Goal: Task Accomplishment & Management: Complete application form

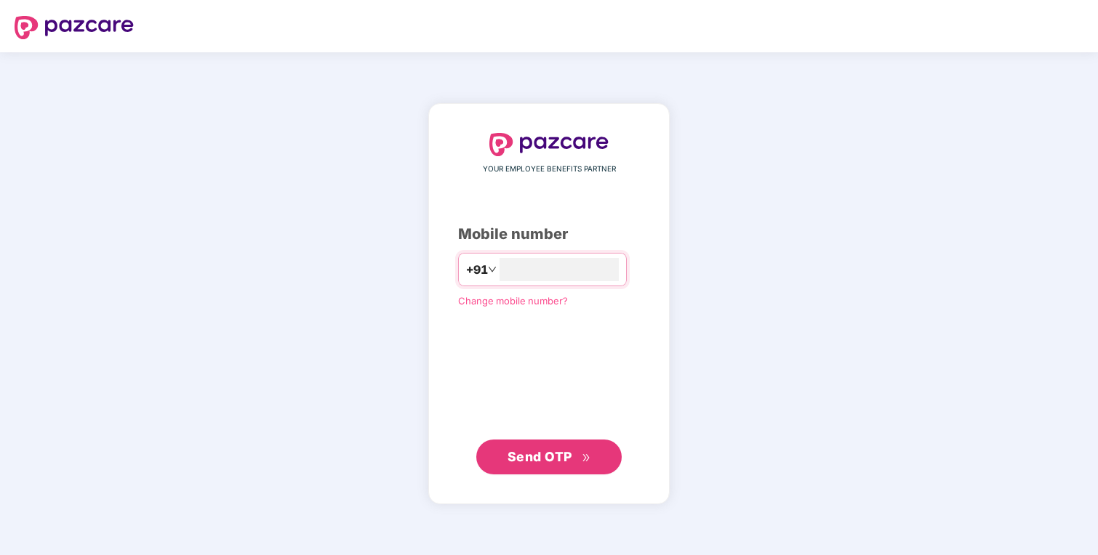
type input "**********"
click at [527, 461] on span "Send OTP" at bounding box center [539, 456] width 65 height 15
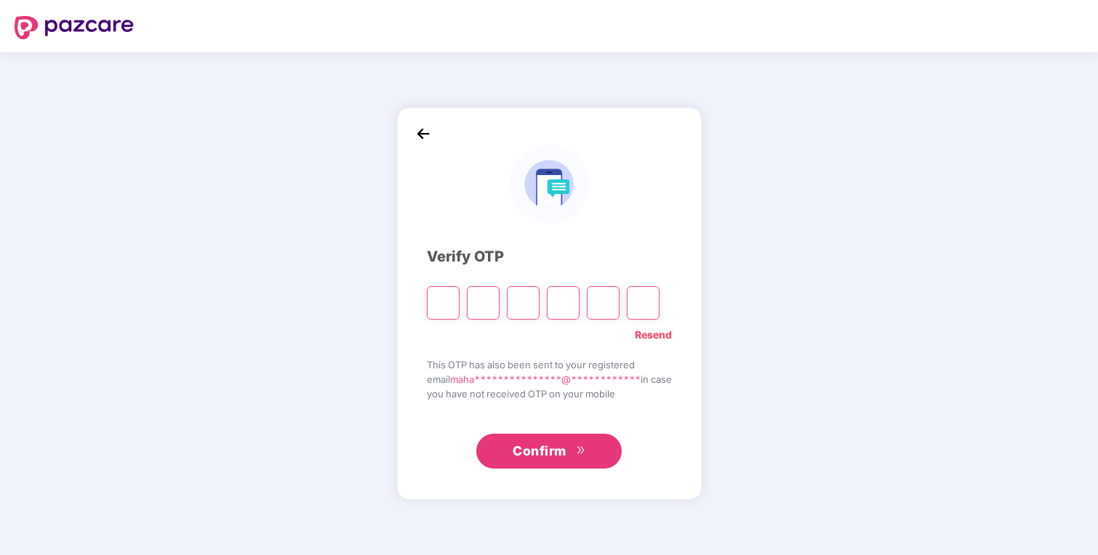
type input "*"
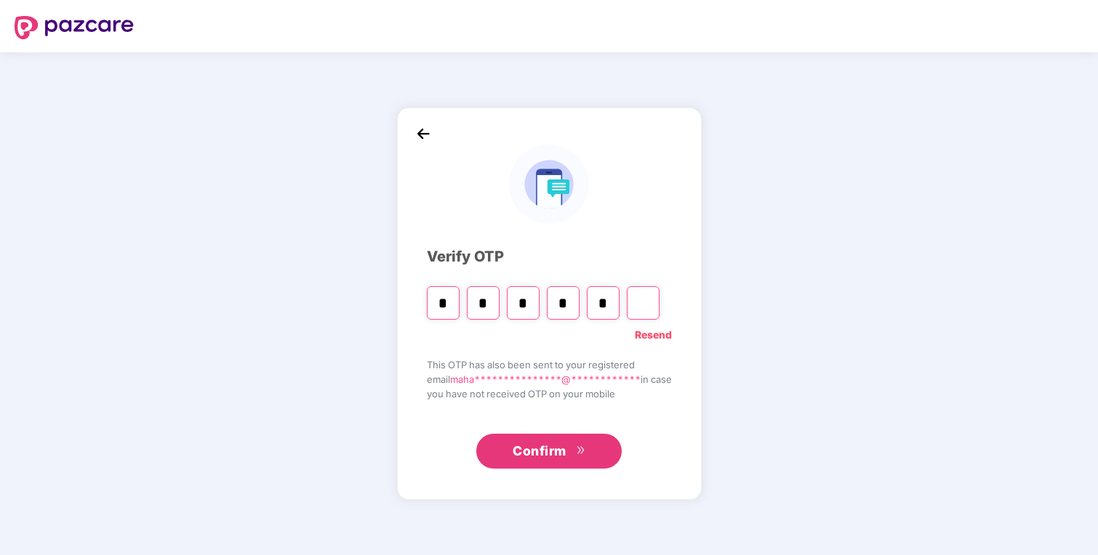
type input "*"
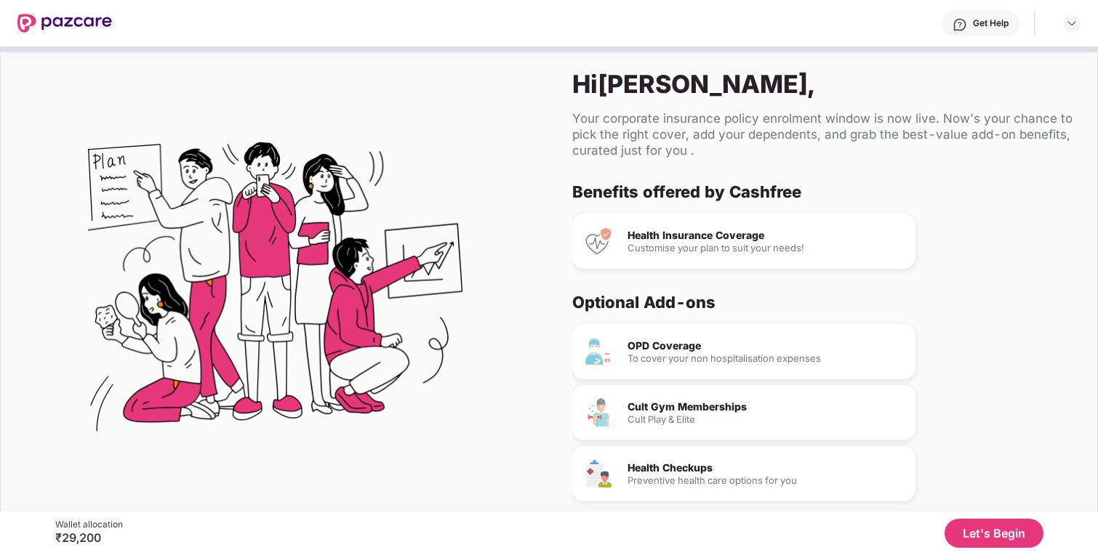
click at [995, 531] on button "Let's Begin" at bounding box center [993, 533] width 99 height 29
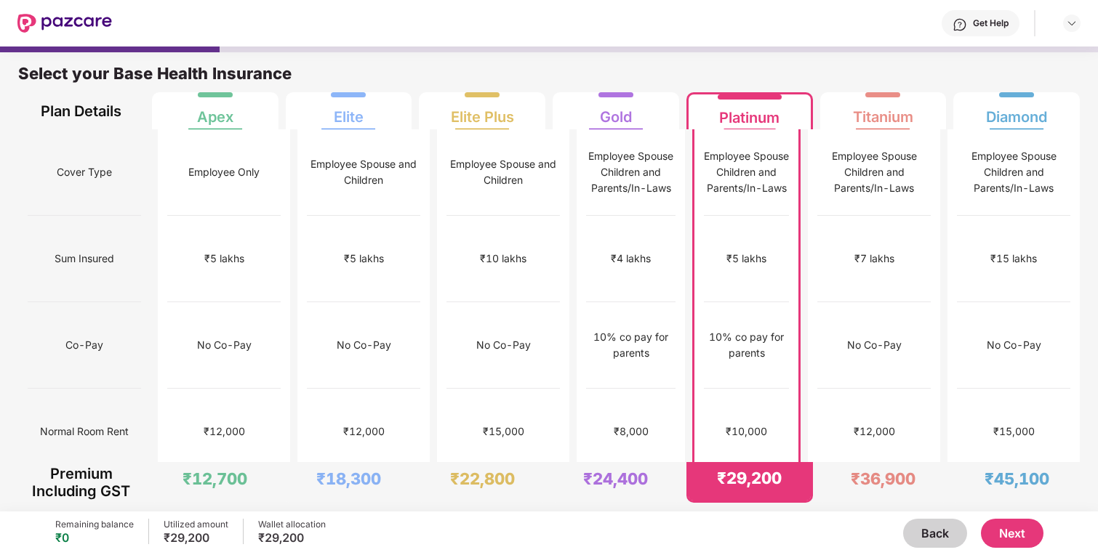
click at [1013, 533] on button "Next" at bounding box center [1012, 533] width 63 height 29
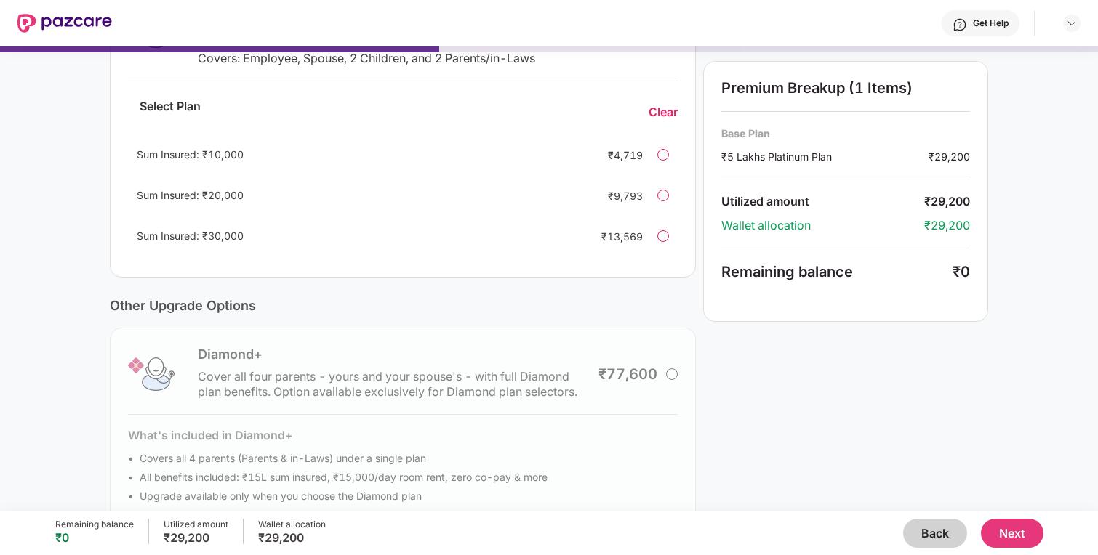
scroll to position [337, 0]
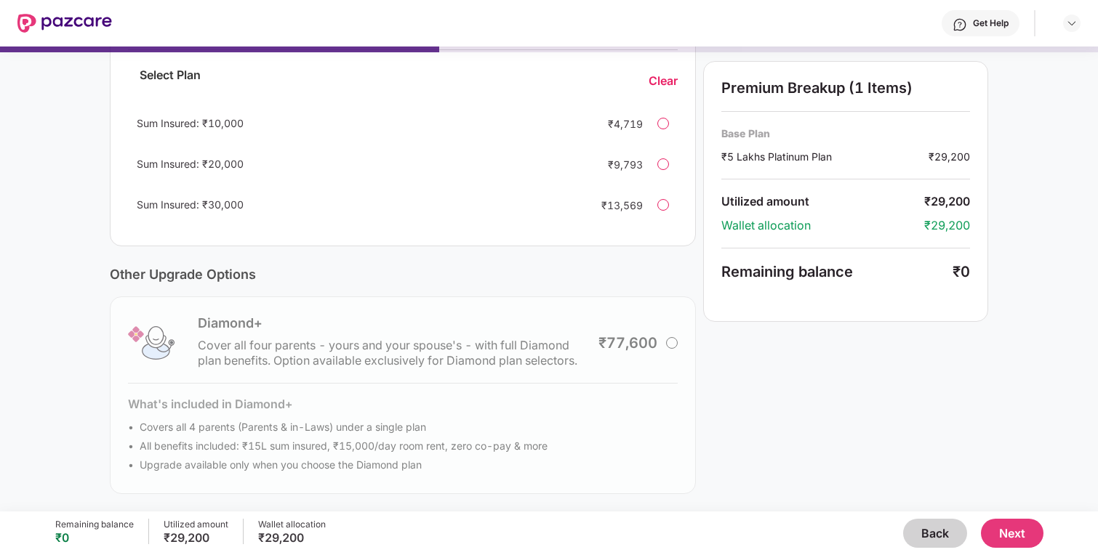
click at [1014, 532] on button "Next" at bounding box center [1012, 533] width 63 height 29
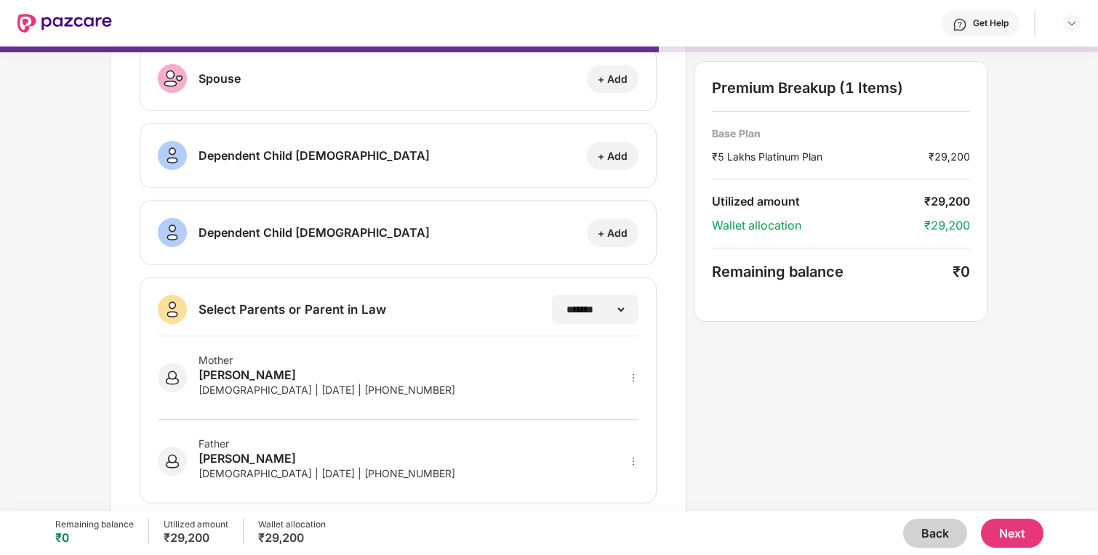
scroll to position [200, 0]
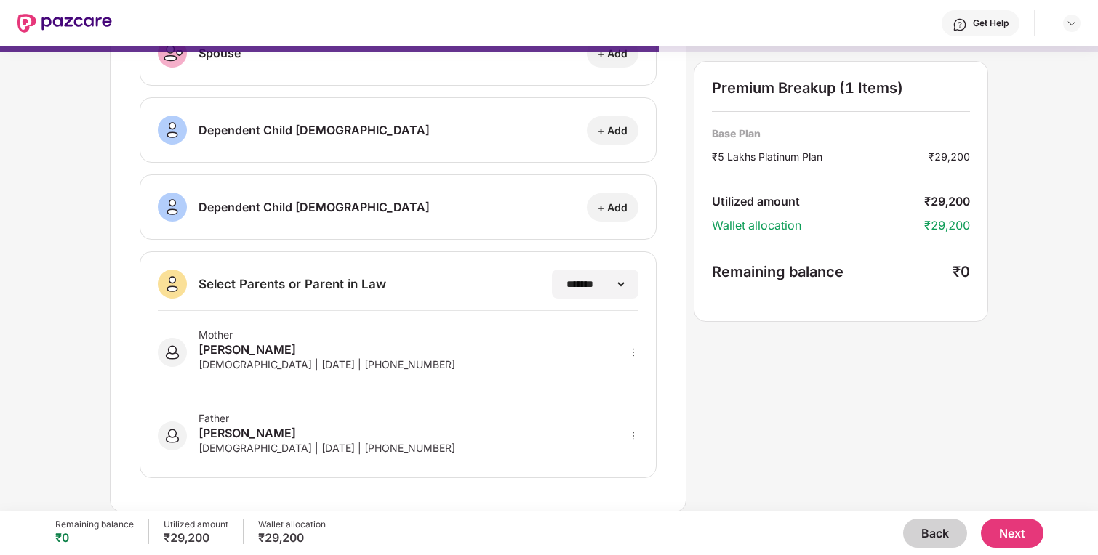
click at [1015, 536] on button "Next" at bounding box center [1012, 533] width 63 height 29
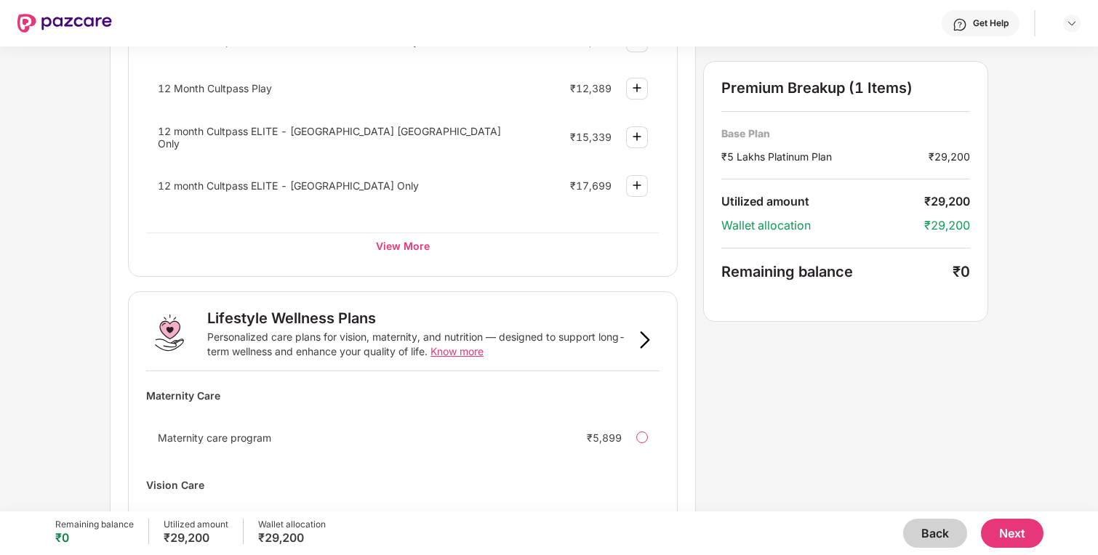
scroll to position [862, 0]
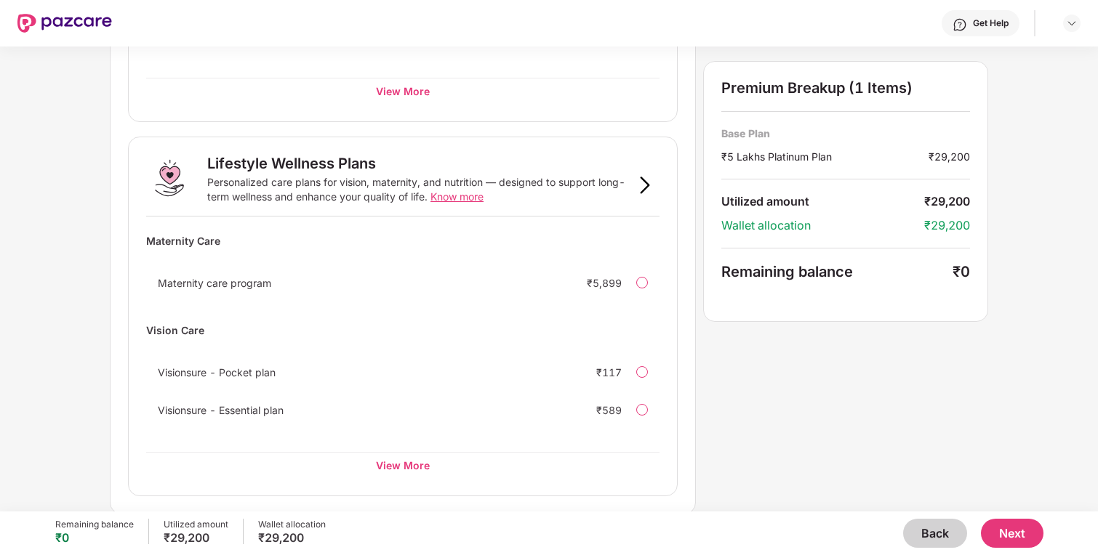
click at [929, 531] on button "Back" at bounding box center [935, 533] width 64 height 29
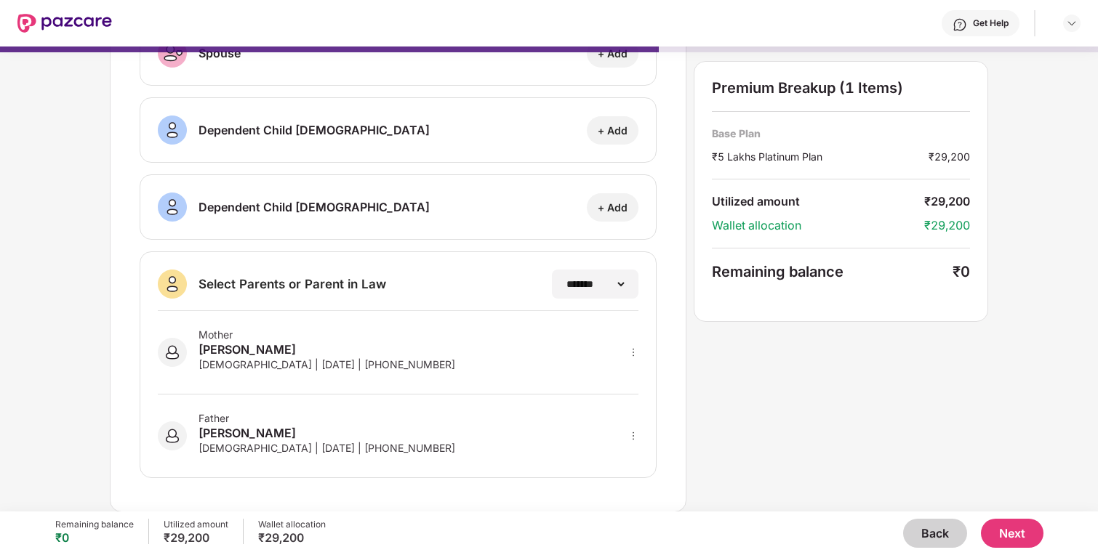
click at [633, 348] on icon "more" at bounding box center [633, 352] width 10 height 10
click at [616, 374] on img at bounding box center [614, 374] width 12 height 12
select select "******"
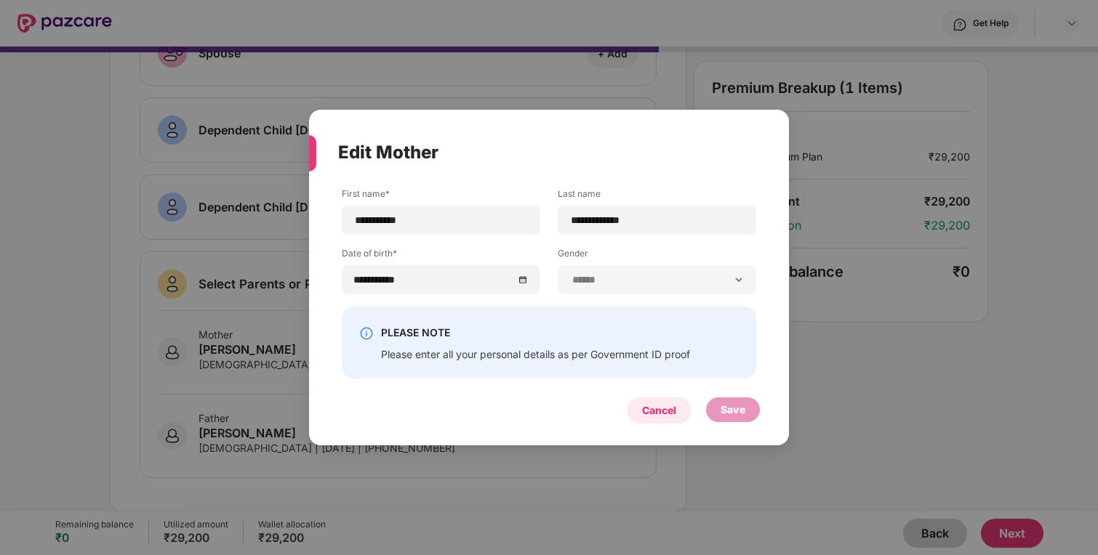
click at [652, 416] on div "Cancel" at bounding box center [659, 411] width 34 height 16
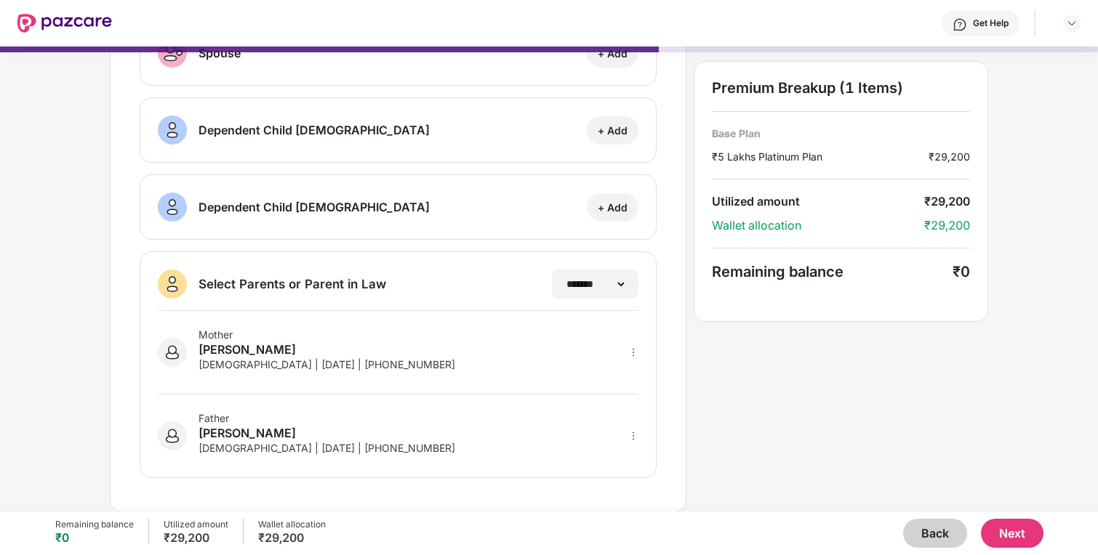
click at [1018, 531] on button "Next" at bounding box center [1012, 533] width 63 height 29
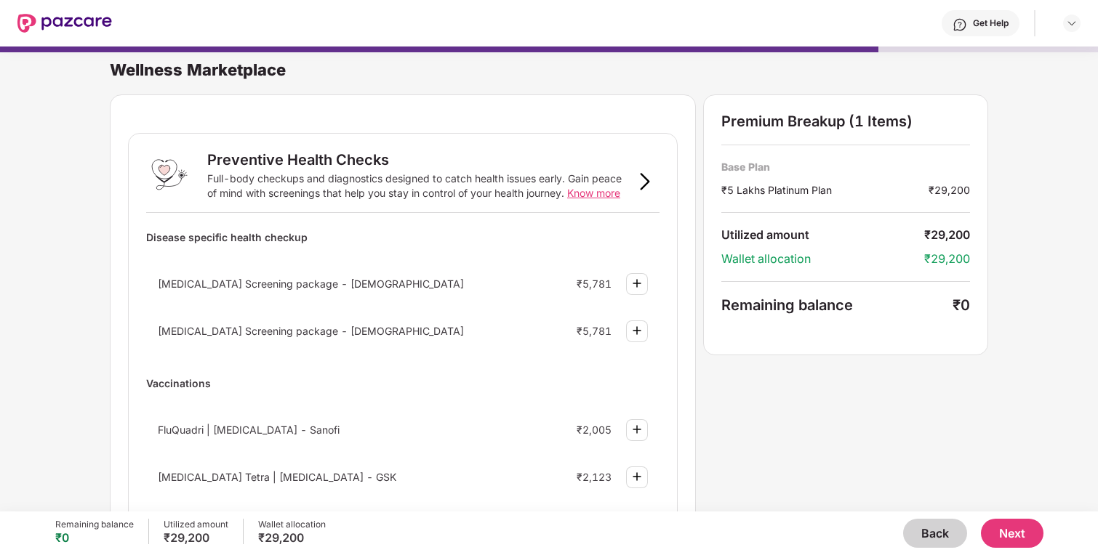
click at [1018, 532] on button "Next" at bounding box center [1012, 533] width 63 height 29
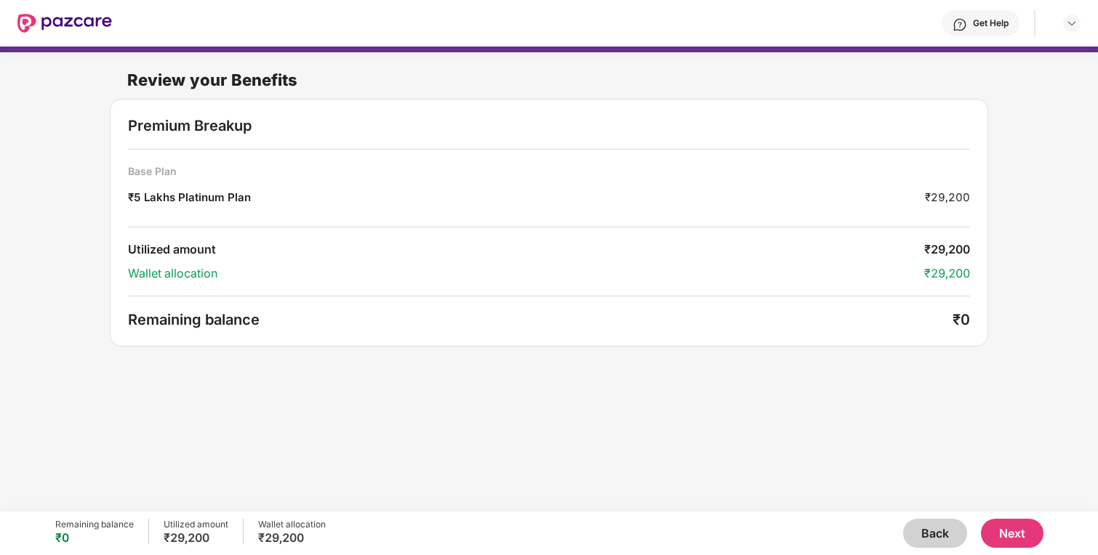
click at [1018, 532] on button "Next" at bounding box center [1012, 533] width 63 height 29
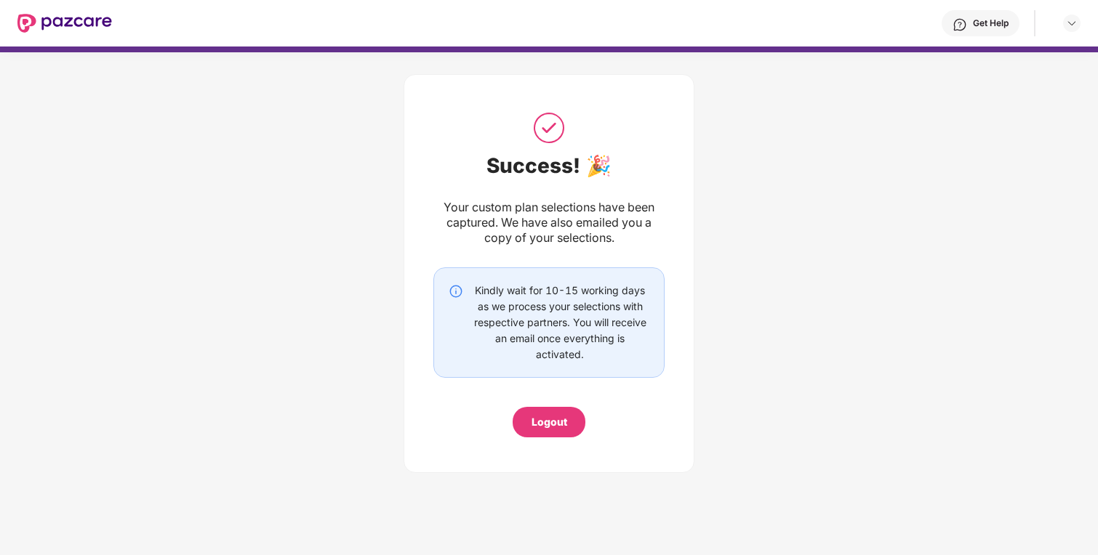
click at [552, 430] on div "Logout" at bounding box center [549, 422] width 36 height 16
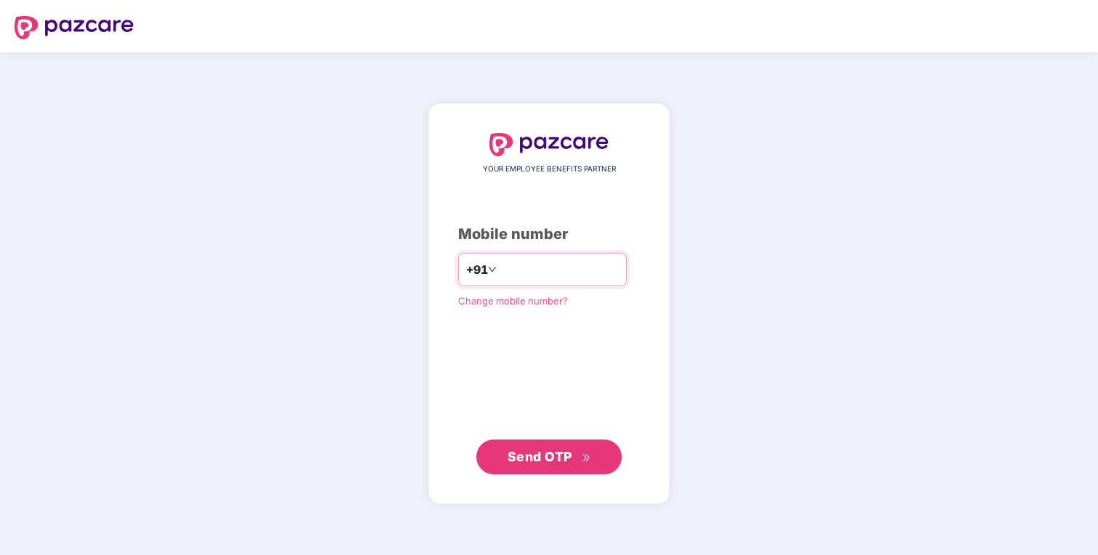
type input "**********"
click at [542, 453] on span "Send OTP" at bounding box center [539, 456] width 65 height 15
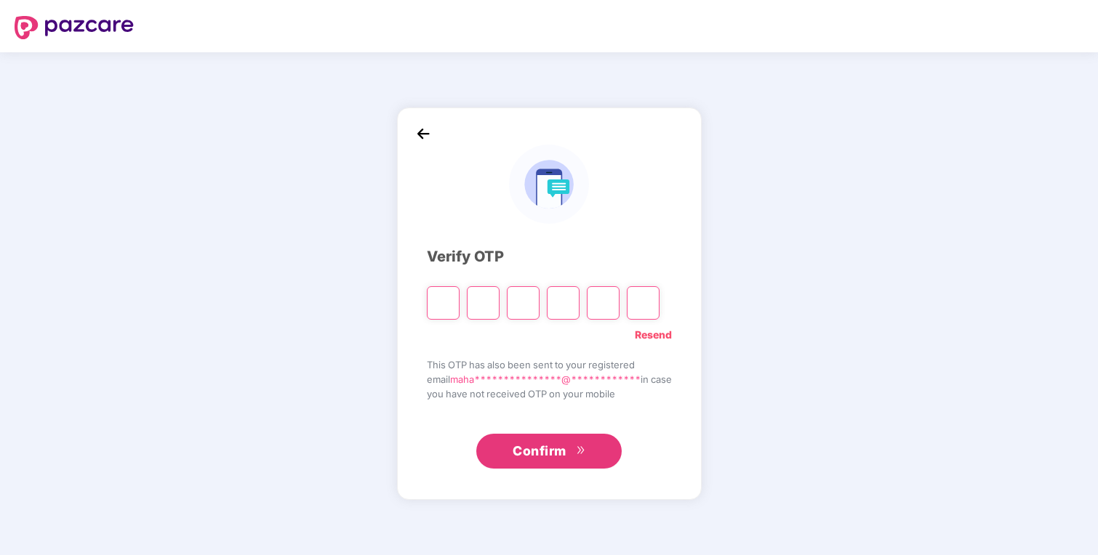
type input "*"
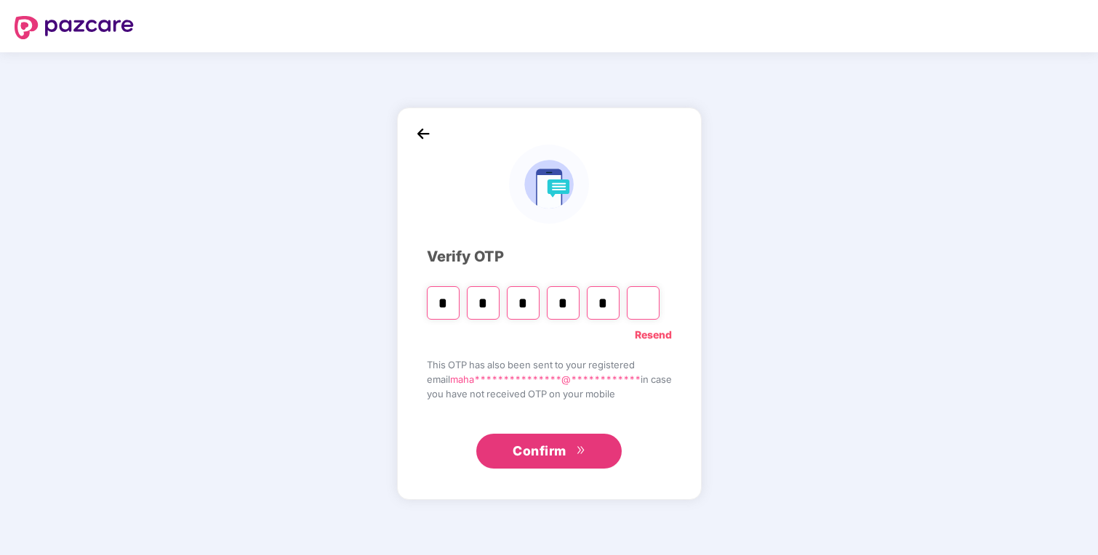
type input "*"
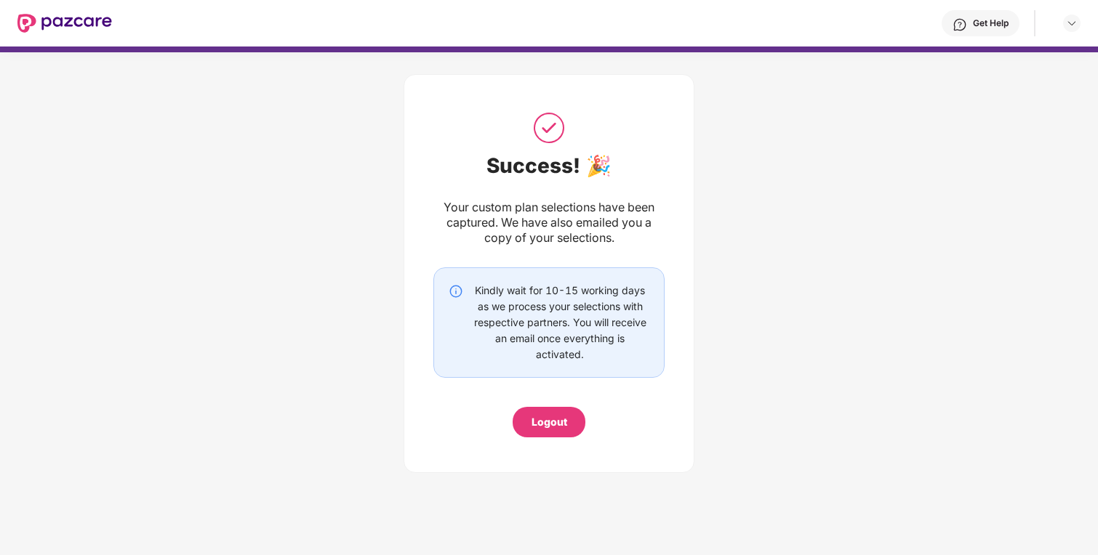
click at [70, 23] on img at bounding box center [64, 23] width 94 height 19
click at [1076, 23] on img at bounding box center [1072, 23] width 12 height 12
click at [987, 50] on div "Logout" at bounding box center [1003, 58] width 189 height 28
